Goal: Task Accomplishment & Management: Use online tool/utility

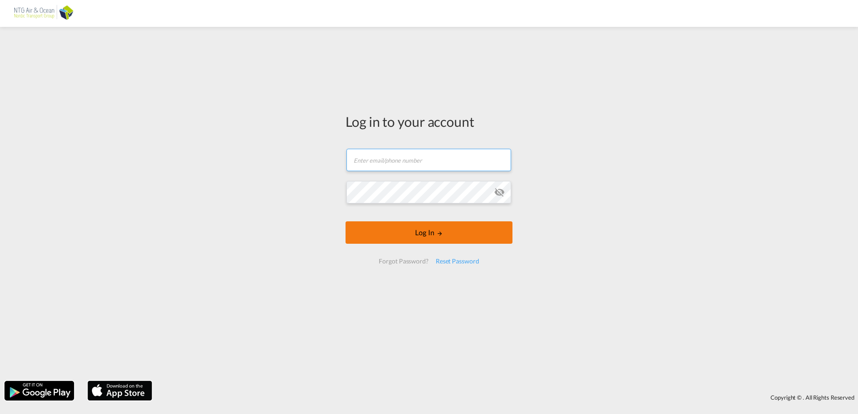
type input "[EMAIL_ADDRESS][DOMAIN_NAME]"
click at [409, 234] on button "Log In" at bounding box center [428, 233] width 167 height 22
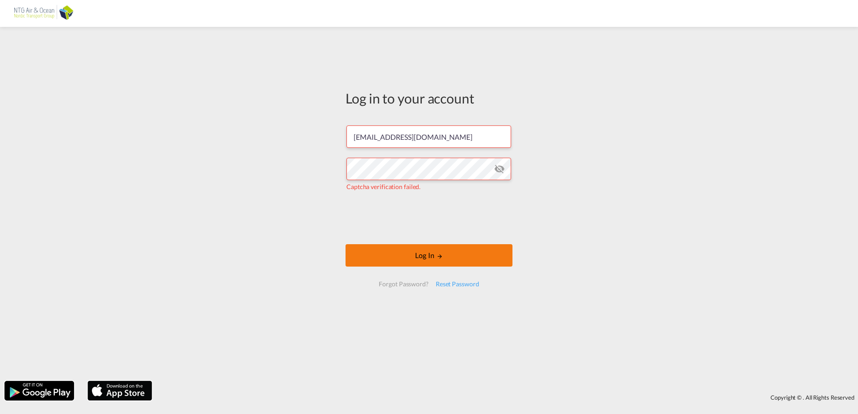
click at [398, 252] on button "Log In" at bounding box center [428, 255] width 167 height 22
